Goal: Information Seeking & Learning: Understand process/instructions

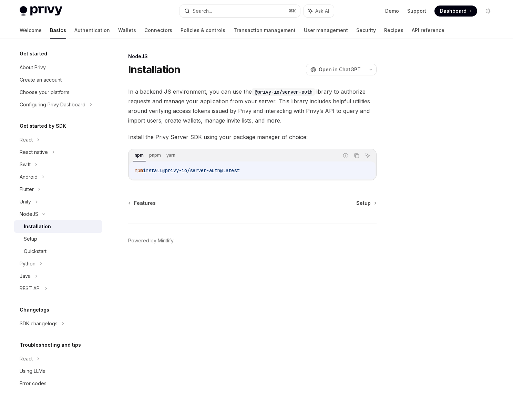
click at [240, 280] on div "NodeJS Installation OpenAI Open in ChatGPT OpenAI Open in ChatGPT In a backend …" at bounding box center [188, 236] width 380 height 368
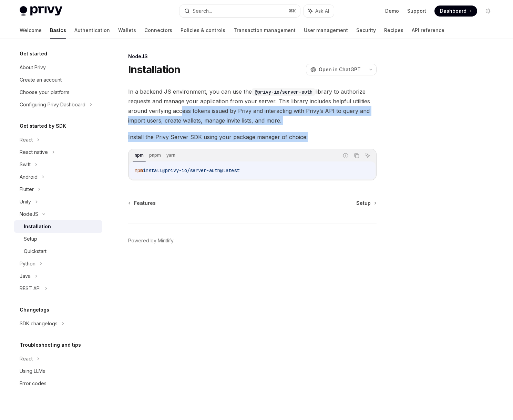
drag, startPoint x: 271, startPoint y: 129, endPoint x: 165, endPoint y: 106, distance: 108.5
click at [167, 107] on div "In a backend JS environment, you can use the @privy-io/server-auth library to a…" at bounding box center [252, 134] width 248 height 94
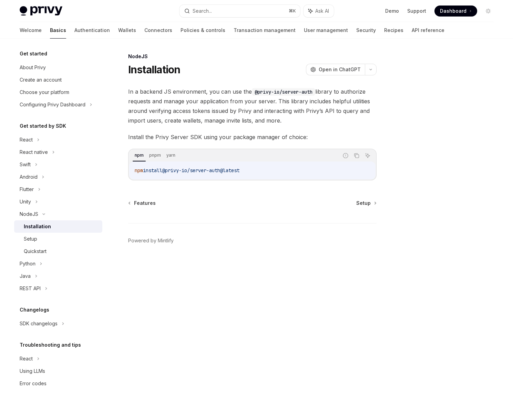
click at [165, 106] on span "In a backend JS environment, you can use the @privy-io/server-auth library to a…" at bounding box center [252, 106] width 248 height 39
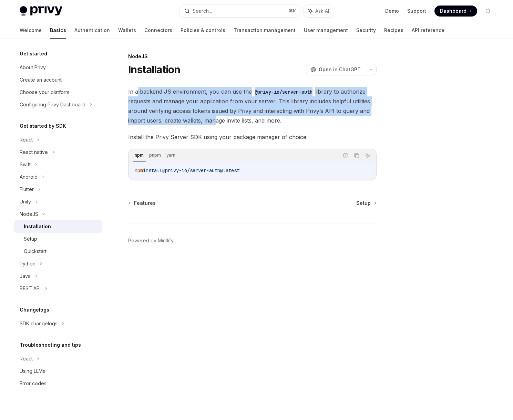
drag, startPoint x: 195, startPoint y: 115, endPoint x: 286, endPoint y: 126, distance: 91.3
click at [251, 124] on span "In a backend JS environment, you can use the @privy-io/server-auth library to a…" at bounding box center [252, 106] width 248 height 39
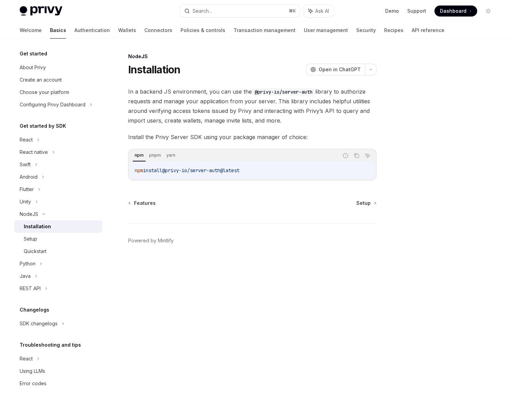
drag, startPoint x: 286, startPoint y: 126, endPoint x: 292, endPoint y: 130, distance: 7.3
click at [286, 127] on div "In a backend JS environment, you can use the @privy-io/server-auth library to a…" at bounding box center [252, 134] width 248 height 94
click at [304, 137] on span "Install the Privy Server SDK using your package manager of choice:" at bounding box center [252, 137] width 248 height 10
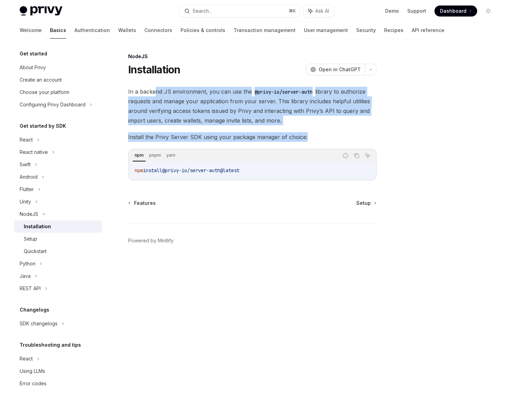
drag, startPoint x: 256, startPoint y: 123, endPoint x: 155, endPoint y: 96, distance: 104.9
click at [155, 92] on div "In a backend JS environment, you can use the @privy-io/server-auth library to a…" at bounding box center [252, 134] width 248 height 94
click at [154, 96] on span "In a backend JS environment, you can use the @privy-io/server-auth library to a…" at bounding box center [252, 106] width 248 height 39
click at [278, 135] on div "NodeJS Installation OpenAI Open in ChatGPT OpenAI Open in ChatGPT In a backend …" at bounding box center [188, 236] width 380 height 368
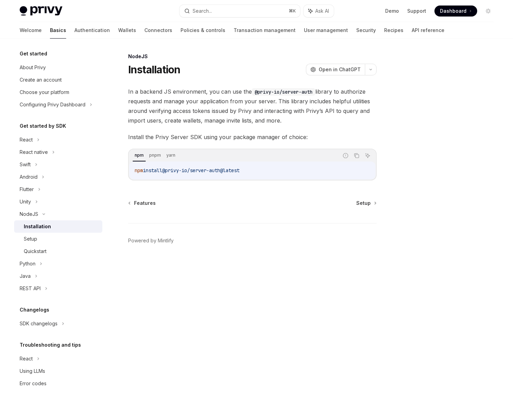
drag, startPoint x: 279, startPoint y: 123, endPoint x: 282, endPoint y: 125, distance: 3.7
click at [282, 125] on div "In a backend JS environment, you can use the @privy-io/server-auth library to a…" at bounding box center [252, 134] width 248 height 94
click at [46, 375] on div "Using LLMs" at bounding box center [59, 371] width 78 height 8
type textarea "*"
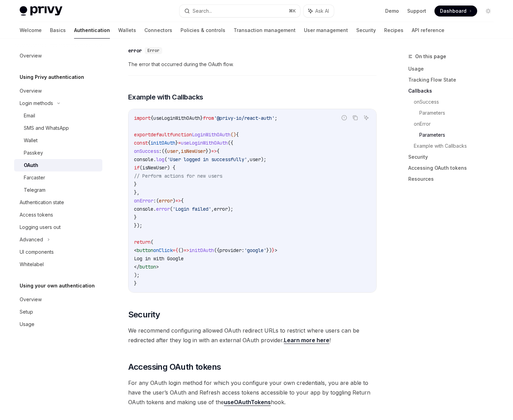
scroll to position [1300, 0]
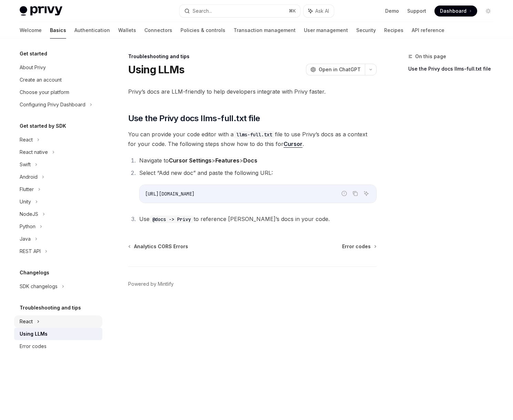
drag, startPoint x: 35, startPoint y: 335, endPoint x: 59, endPoint y: 316, distance: 30.1
click at [35, 335] on div "Using LLMs" at bounding box center [34, 334] width 28 height 8
drag, startPoint x: 178, startPoint y: 195, endPoint x: 126, endPoint y: 195, distance: 52.3
click at [126, 195] on div "Troubleshooting and tips Using LLMs OpenAI Open in ChatGPT OpenAI Open in ChatG…" at bounding box center [188, 236] width 380 height 368
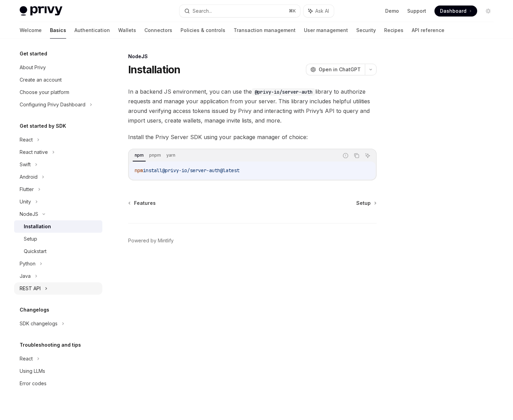
click at [39, 289] on div "REST API" at bounding box center [30, 288] width 21 height 8
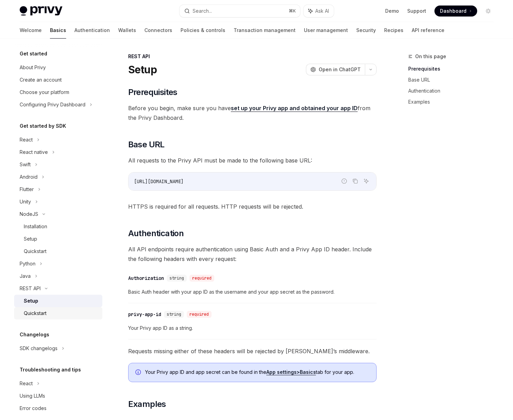
click at [55, 312] on div "Quickstart" at bounding box center [61, 313] width 74 height 8
type textarea "*"
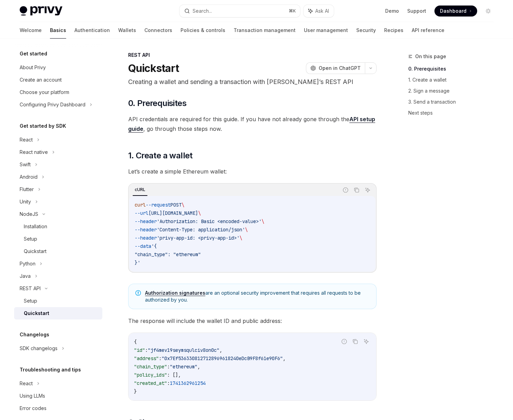
scroll to position [3, 0]
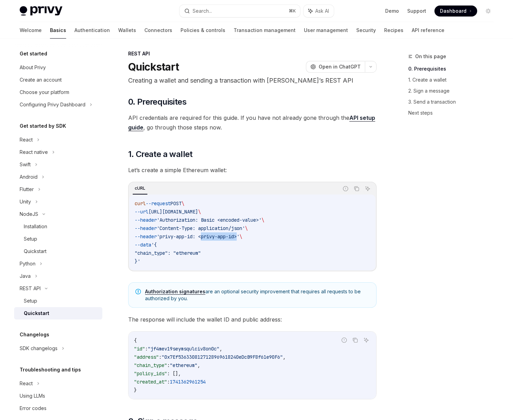
drag, startPoint x: 217, startPoint y: 235, endPoint x: 252, endPoint y: 233, distance: 35.2
click at [239, 233] on span "'privy-app-id: <privy-app-id>'" at bounding box center [198, 236] width 83 height 6
drag, startPoint x: 252, startPoint y: 233, endPoint x: 227, endPoint y: 232, distance: 25.5
click at [239, 233] on span "'privy-app-id: <privy-app-id>'" at bounding box center [198, 236] width 83 height 6
drag, startPoint x: 203, startPoint y: 229, endPoint x: 248, endPoint y: 228, distance: 44.8
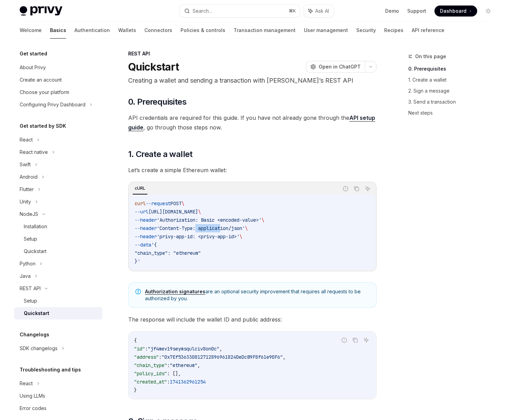
click at [245, 229] on span "'Content-Type: application/json'" at bounding box center [201, 228] width 88 height 6
drag, startPoint x: 213, startPoint y: 221, endPoint x: 265, endPoint y: 219, distance: 51.4
click at [261, 219] on span "'Authorization: Basic <encoded-value>'" at bounding box center [209, 220] width 105 height 6
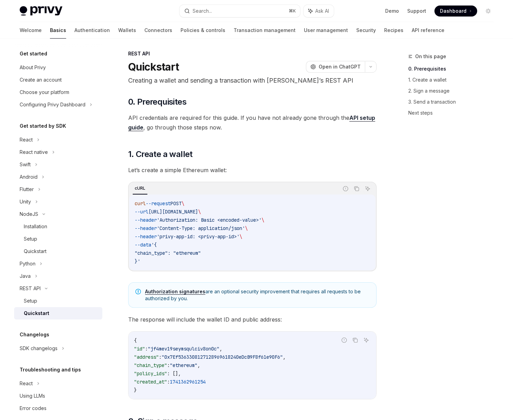
scroll to position [63, 0]
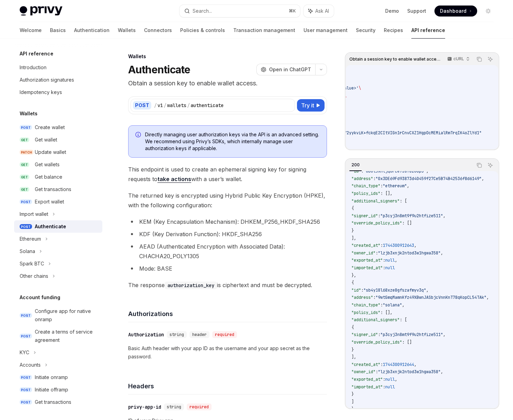
scroll to position [0, 291]
click at [223, 180] on span "This endpoint is used to create an ephemeral signing key for signing requests t…" at bounding box center [227, 174] width 199 height 19
drag, startPoint x: 146, startPoint y: 166, endPoint x: 238, endPoint y: 173, distance: 92.5
click at [229, 172] on span "This endpoint is used to create an ephemeral signing key for signing requests t…" at bounding box center [227, 174] width 199 height 19
click at [266, 176] on span "This endpoint is used to create an ephemeral signing key for signing requests t…" at bounding box center [227, 174] width 199 height 19
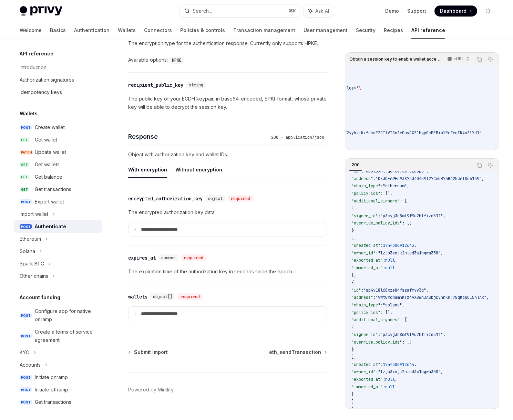
scroll to position [279, 0]
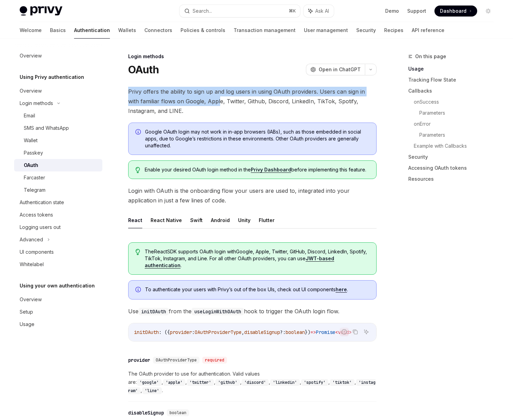
drag, startPoint x: 205, startPoint y: 99, endPoint x: 237, endPoint y: 103, distance: 32.3
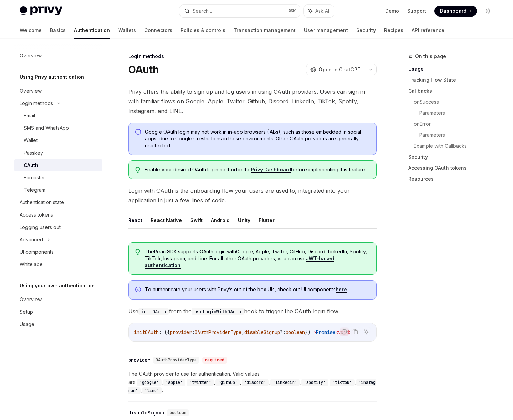
click at [237, 103] on span "Privy offers the ability to sign up and log users in using OAuth providers. Use…" at bounding box center [252, 101] width 248 height 29
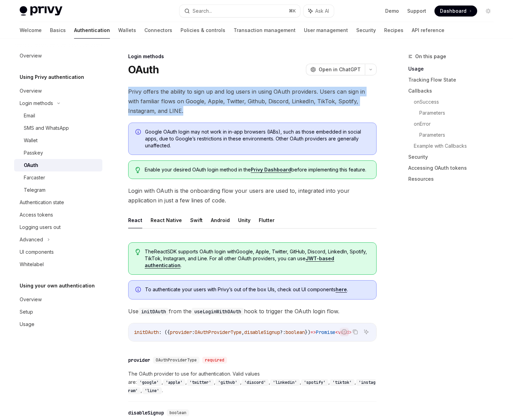
drag, startPoint x: 216, startPoint y: 110, endPoint x: 108, endPoint y: 81, distance: 111.6
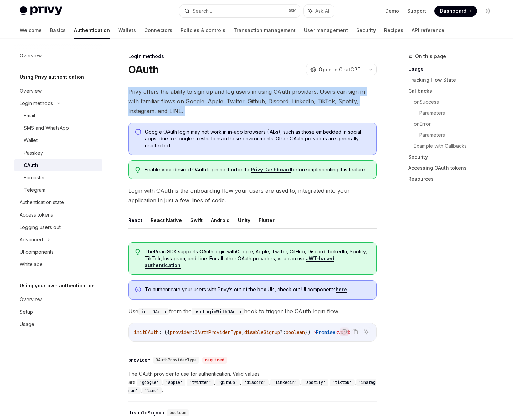
drag, startPoint x: 126, startPoint y: 90, endPoint x: 203, endPoint y: 117, distance: 81.7
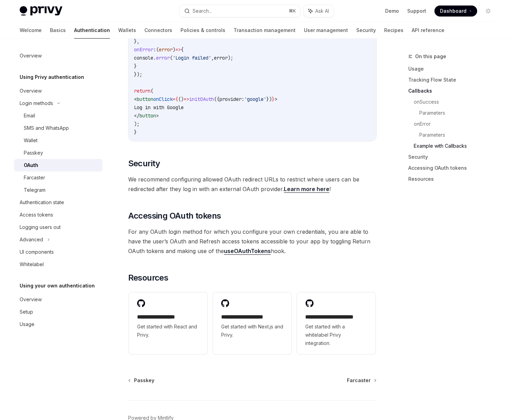
scroll to position [1399, 0]
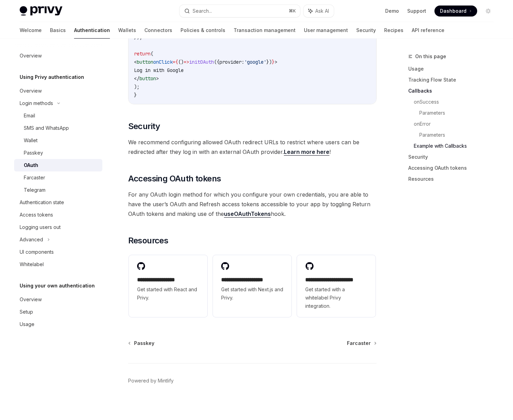
drag, startPoint x: 293, startPoint y: 212, endPoint x: 164, endPoint y: 195, distance: 129.6
click at [169, 195] on span "For any OAuth login method for which you configure your own credentials, you ar…" at bounding box center [252, 204] width 248 height 29
drag, startPoint x: 164, startPoint y: 196, endPoint x: 136, endPoint y: 189, distance: 28.4
click at [158, 195] on span "For any OAuth login method for which you configure your own credentials, you ar…" at bounding box center [252, 204] width 248 height 29
drag, startPoint x: 122, startPoint y: 185, endPoint x: 277, endPoint y: 214, distance: 158.4
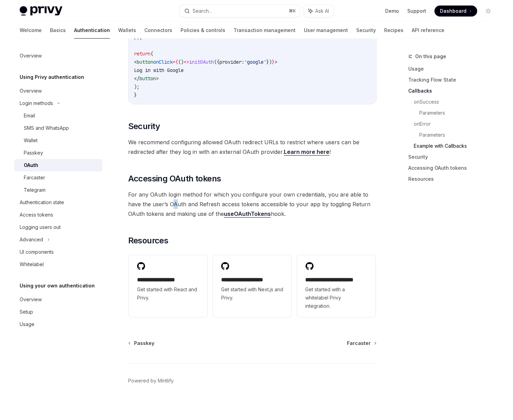
click at [278, 214] on span "For any OAuth login method for which you configure your own credentials, you ar…" at bounding box center [252, 204] width 248 height 29
drag, startPoint x: 281, startPoint y: 212, endPoint x: 123, endPoint y: 189, distance: 159.9
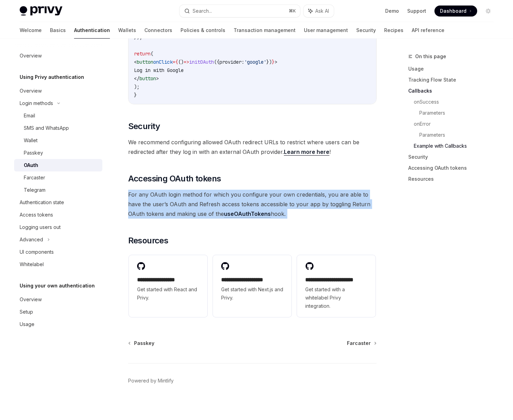
drag, startPoint x: 126, startPoint y: 191, endPoint x: 298, endPoint y: 211, distance: 173.6
click at [298, 211] on span "For any OAuth login method for which you configure your own credentials, you ar…" at bounding box center [252, 204] width 248 height 29
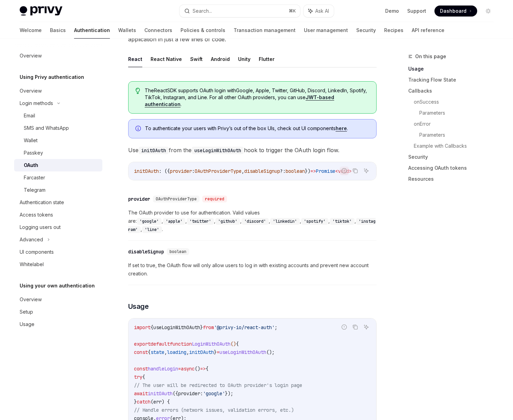
scroll to position [0, 0]
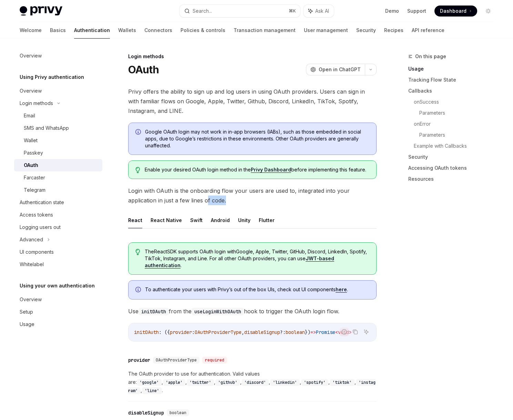
drag, startPoint x: 214, startPoint y: 195, endPoint x: 177, endPoint y: 194, distance: 37.2
click at [177, 194] on span "Login with OAuth is the onboarding flow your users are used to, integrated into…" at bounding box center [252, 195] width 248 height 19
drag, startPoint x: 130, startPoint y: 187, endPoint x: 181, endPoint y: 197, distance: 51.2
click at [152, 193] on span "Login with OAuth is the onboarding flow your users are used to, integrated into…" at bounding box center [252, 195] width 248 height 19
click at [202, 200] on span "Login with OAuth is the onboarding flow your users are used to, integrated into…" at bounding box center [252, 195] width 248 height 19
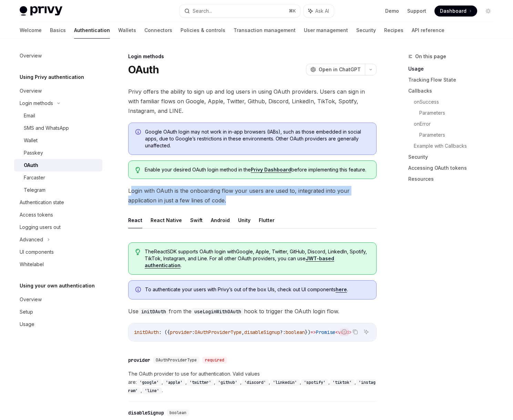
drag, startPoint x: 191, startPoint y: 199, endPoint x: 129, endPoint y: 190, distance: 61.9
click at [129, 191] on span "Login with OAuth is the onboarding flow your users are used to, integrated into…" at bounding box center [252, 195] width 248 height 19
click at [129, 190] on span "Login with OAuth is the onboarding flow your users are used to, integrated into…" at bounding box center [252, 195] width 248 height 19
drag, startPoint x: 160, startPoint y: 196, endPoint x: 214, endPoint y: 200, distance: 54.2
click at [198, 199] on span "Login with OAuth is the onboarding flow your users are used to, integrated into…" at bounding box center [252, 195] width 248 height 19
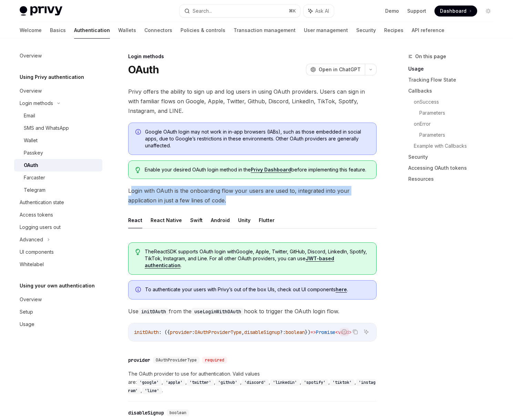
click at [229, 201] on span "Login with OAuth is the onboarding flow your users are used to, integrated into…" at bounding box center [252, 195] width 248 height 19
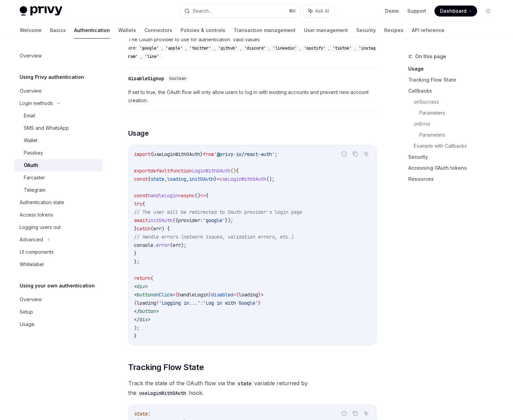
scroll to position [432, 0]
